Goal: Navigation & Orientation: Go to known website

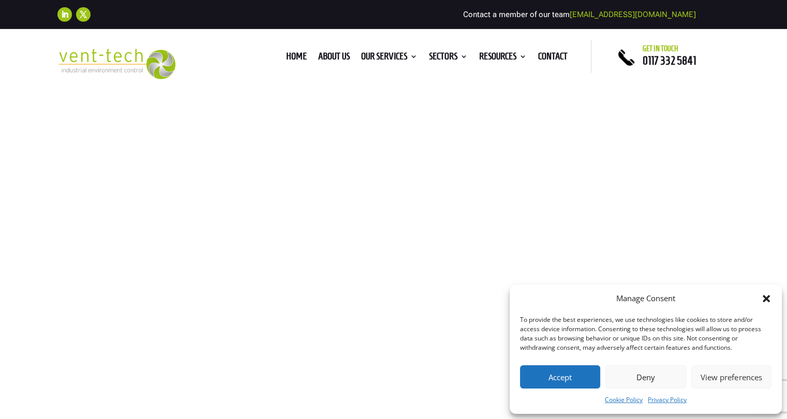
click at [126, 54] on img at bounding box center [116, 64] width 118 height 31
type textarea "0cAFcWeA704RtgAX_PRFulQBa10A4b9zSO6OYdNk8Gy0aQAce_LH9eVjKpRWDsM9xoZQgDWaJQE0815…"
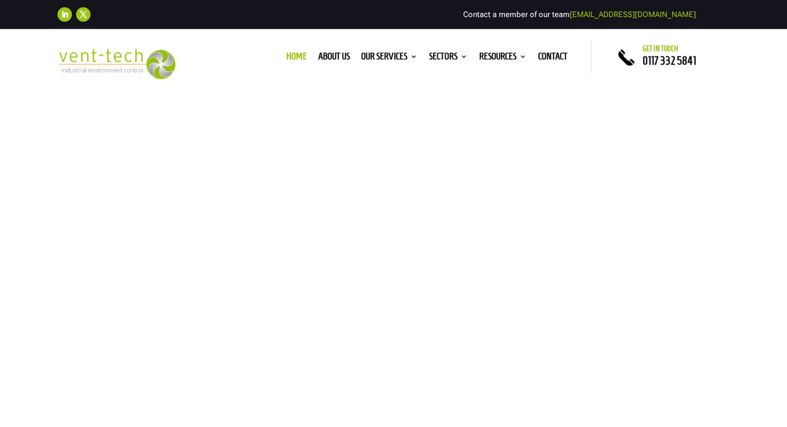
checkbox input "true"
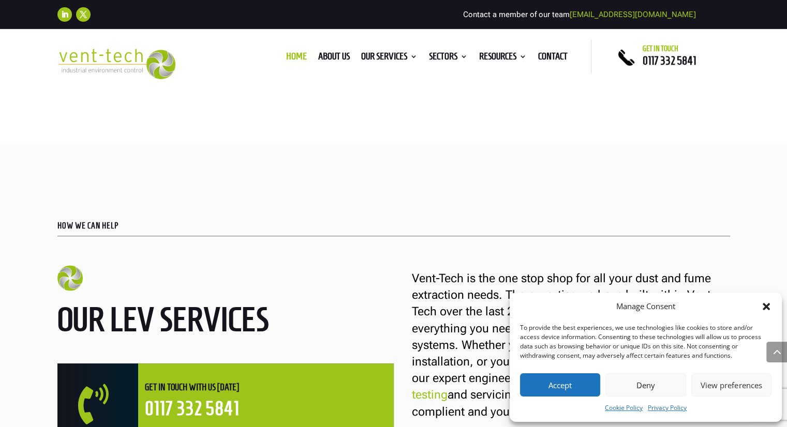
scroll to position [517, 0]
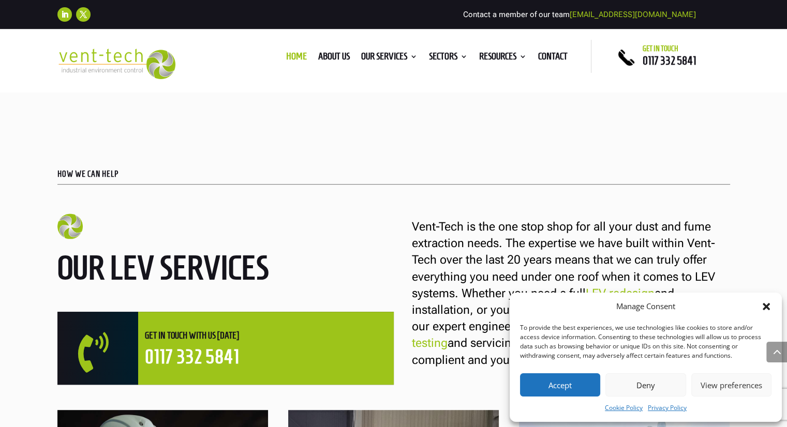
type textarea "0cAFcWeA6umkK2WvyH9zXgVnl8tSekERJv7cmXly9xxeMTrHclY2QVjIdWvNIJrU5vlGjyR86z0BtBa…"
